Goal: Information Seeking & Learning: Learn about a topic

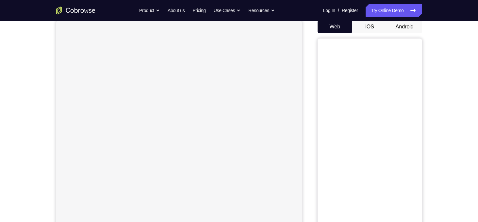
click at [395, 34] on div "Web iOS Android" at bounding box center [370, 129] width 105 height 219
click at [403, 29] on button "Android" at bounding box center [404, 26] width 35 height 13
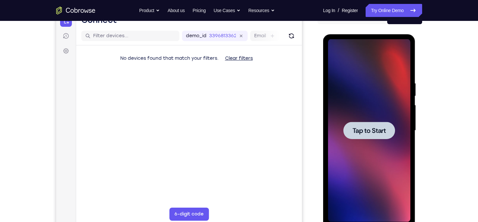
click at [364, 122] on div at bounding box center [369, 130] width 52 height 17
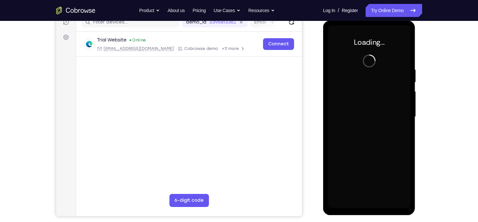
scroll to position [88, 0]
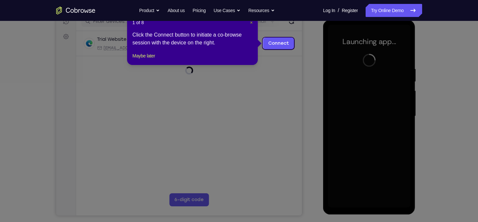
click at [251, 24] on span "×" at bounding box center [251, 22] width 3 height 5
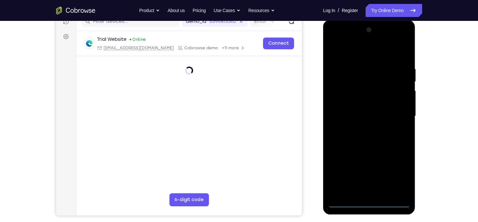
click at [369, 202] on div at bounding box center [369, 116] width 82 height 183
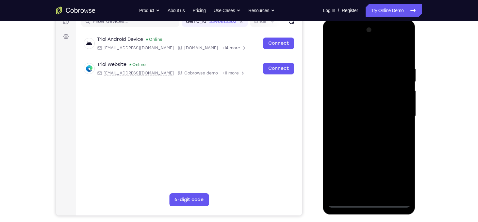
click at [395, 175] on div at bounding box center [369, 116] width 82 height 183
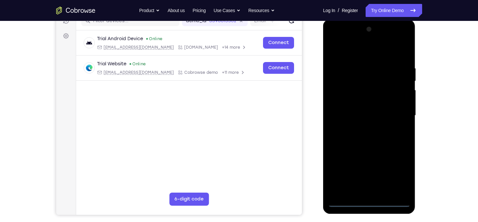
click at [340, 41] on div at bounding box center [369, 115] width 82 height 183
click at [398, 116] on div at bounding box center [369, 115] width 82 height 183
click at [361, 127] on div at bounding box center [369, 115] width 82 height 183
click at [356, 109] on div at bounding box center [369, 115] width 82 height 183
click at [349, 99] on div at bounding box center [369, 115] width 82 height 183
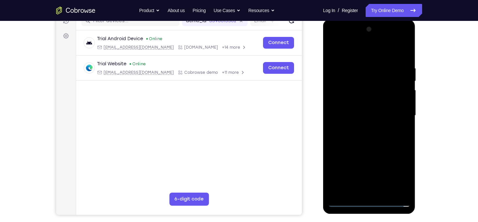
click at [355, 121] on div at bounding box center [369, 115] width 82 height 183
click at [354, 119] on div at bounding box center [369, 115] width 82 height 183
click at [354, 143] on div at bounding box center [369, 115] width 82 height 183
click at [395, 83] on div at bounding box center [369, 115] width 82 height 183
click at [371, 136] on div at bounding box center [369, 115] width 82 height 183
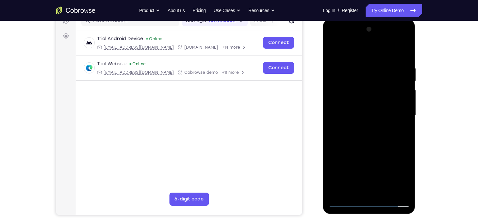
click at [384, 49] on div at bounding box center [369, 115] width 82 height 183
click at [385, 177] on div at bounding box center [369, 115] width 82 height 183
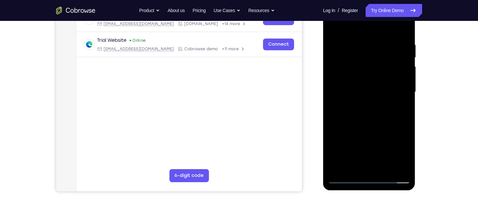
scroll to position [107, 0]
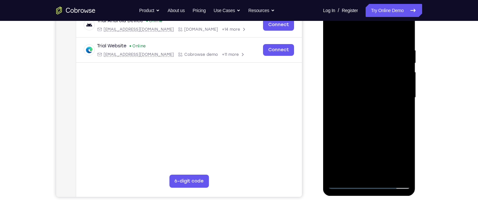
click at [370, 123] on div at bounding box center [369, 97] width 82 height 183
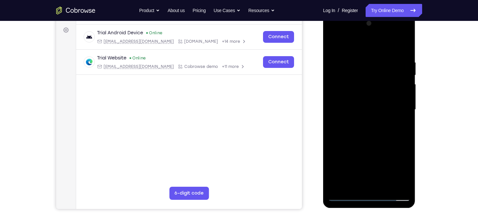
scroll to position [94, 0]
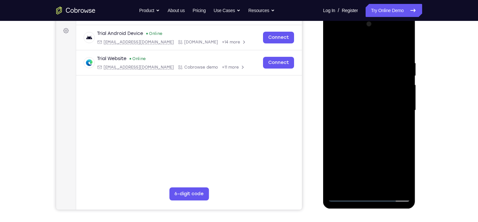
click at [403, 43] on div at bounding box center [369, 110] width 82 height 183
click at [333, 44] on div at bounding box center [369, 110] width 82 height 183
click at [384, 188] on div at bounding box center [369, 110] width 82 height 183
click at [368, 146] on div at bounding box center [369, 110] width 82 height 183
click at [380, 90] on div at bounding box center [369, 110] width 82 height 183
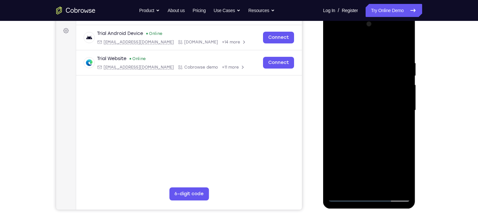
click at [347, 184] on div at bounding box center [369, 110] width 82 height 183
click at [334, 48] on div at bounding box center [369, 110] width 82 height 183
click at [335, 44] on div at bounding box center [369, 110] width 82 height 183
